Goal: Transaction & Acquisition: Download file/media

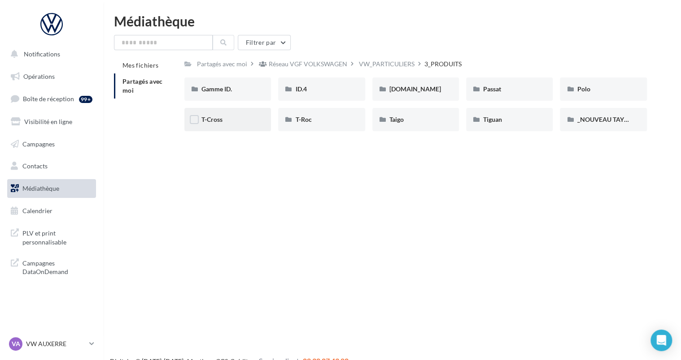
click at [210, 115] on div "T-Cross" at bounding box center [227, 119] width 87 height 23
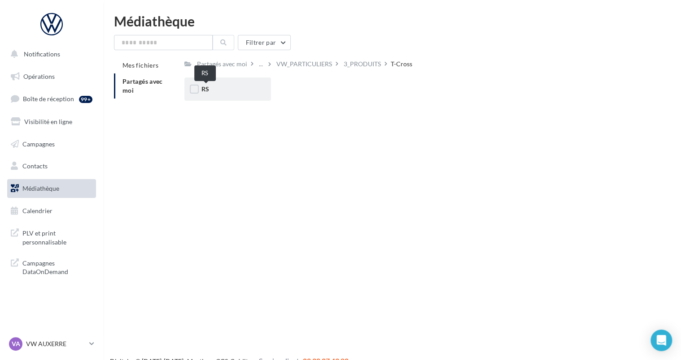
click at [205, 86] on span "RS" at bounding box center [205, 89] width 8 height 8
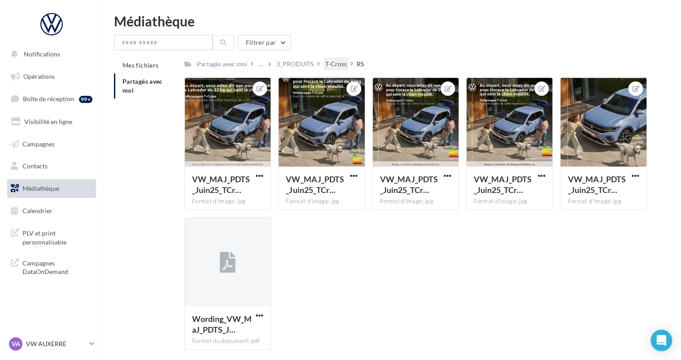
click at [341, 67] on div "T-Cross" at bounding box center [336, 64] width 22 height 9
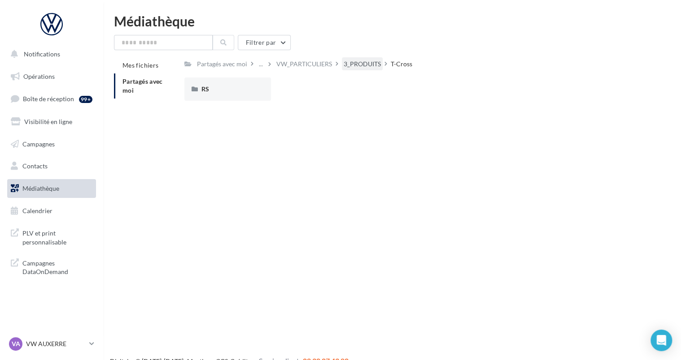
click at [365, 66] on div "3_PRODUITS" at bounding box center [361, 64] width 37 height 9
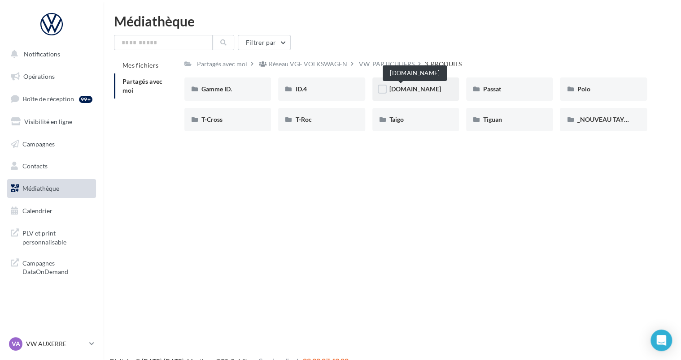
click at [399, 91] on span "[DOMAIN_NAME]" at bounding box center [415, 89] width 52 height 8
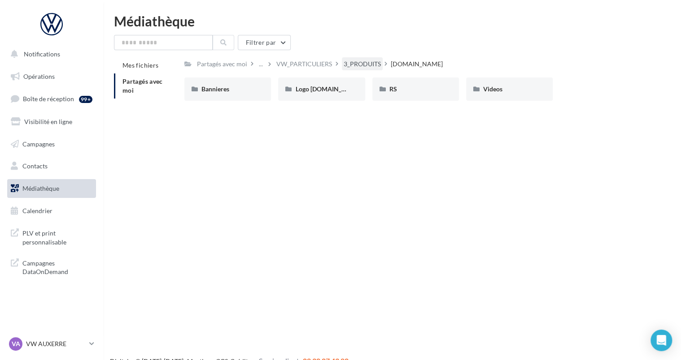
click at [373, 65] on div "3_PRODUITS" at bounding box center [361, 64] width 37 height 9
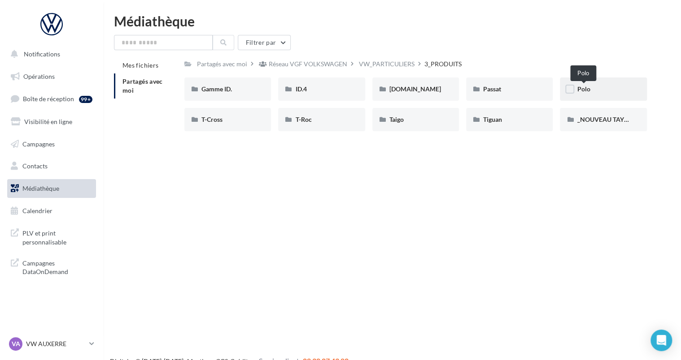
click at [577, 91] on span "Polo" at bounding box center [583, 89] width 13 height 8
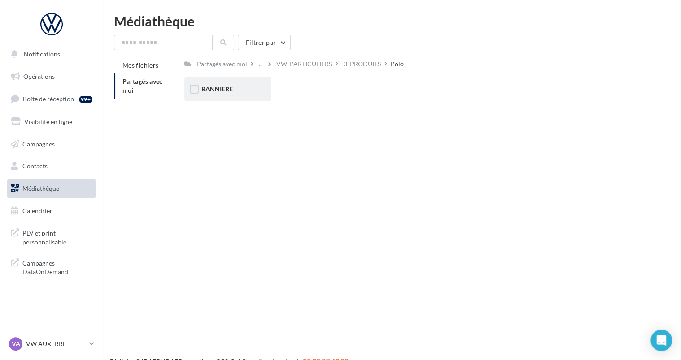
click at [229, 88] on span "BANNIERE" at bounding box center [216, 89] width 31 height 8
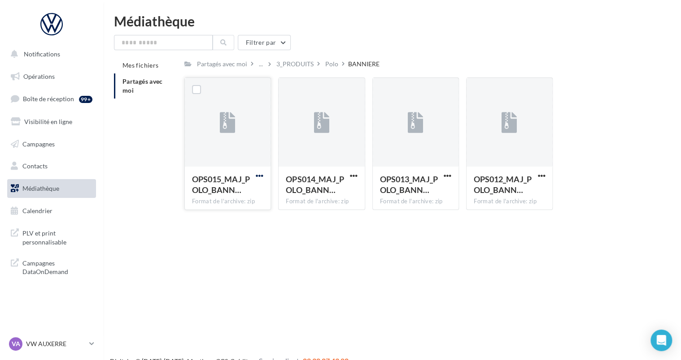
click at [256, 177] on span "button" at bounding box center [260, 176] width 8 height 8
click at [221, 192] on button "Télécharger" at bounding box center [220, 193] width 90 height 23
